Goal: Task Accomplishment & Management: Manage account settings

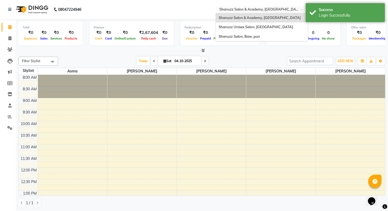
click at [284, 10] on input "text" at bounding box center [256, 9] width 77 height 5
click at [257, 28] on span "Shanuzz Unisex Salon, [GEOGRAPHIC_DATA]" at bounding box center [256, 27] width 74 height 4
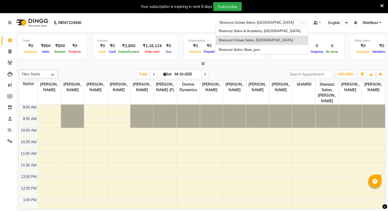
click at [301, 23] on span at bounding box center [303, 24] width 7 height 5
click at [232, 50] on span "Shanuzz Salon, Baw_pun" at bounding box center [239, 50] width 41 height 4
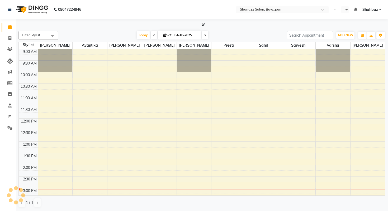
select select "en"
